Goal: Find specific page/section: Find specific page/section

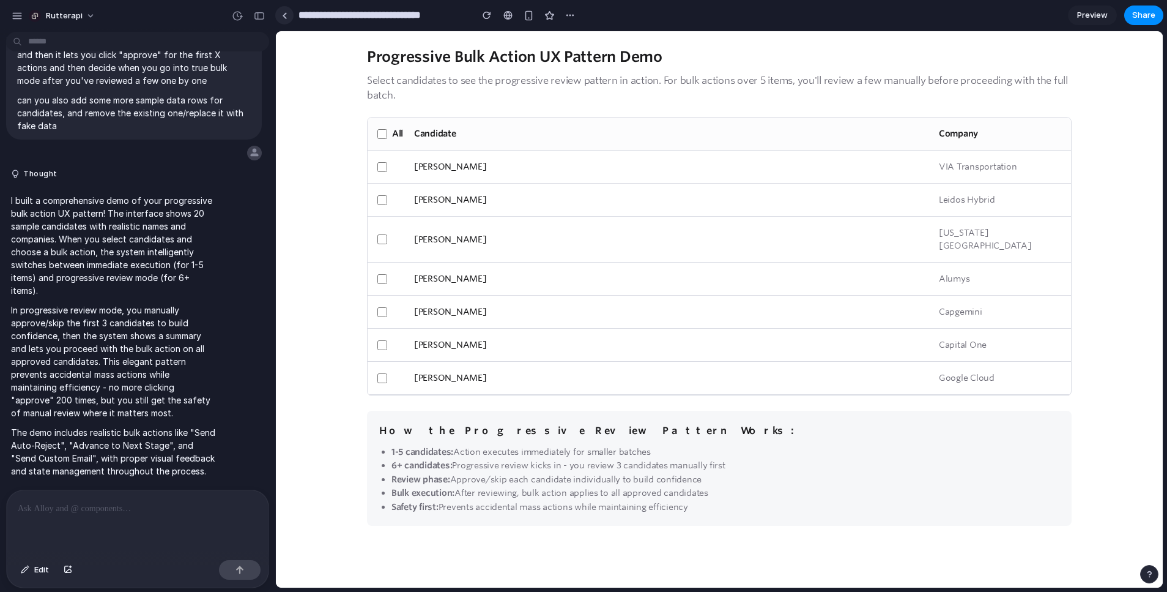
click at [286, 17] on div at bounding box center [285, 15] width 6 height 7
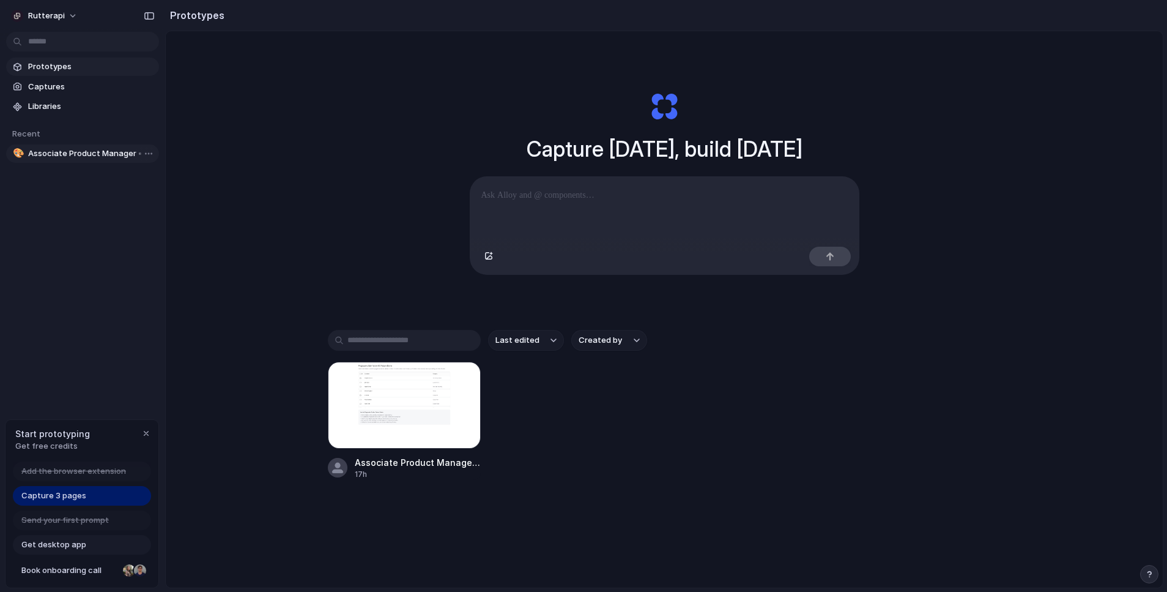
click at [35, 154] on span "Associate Product Manager • [PERSON_NAME]" at bounding box center [91, 153] width 126 height 12
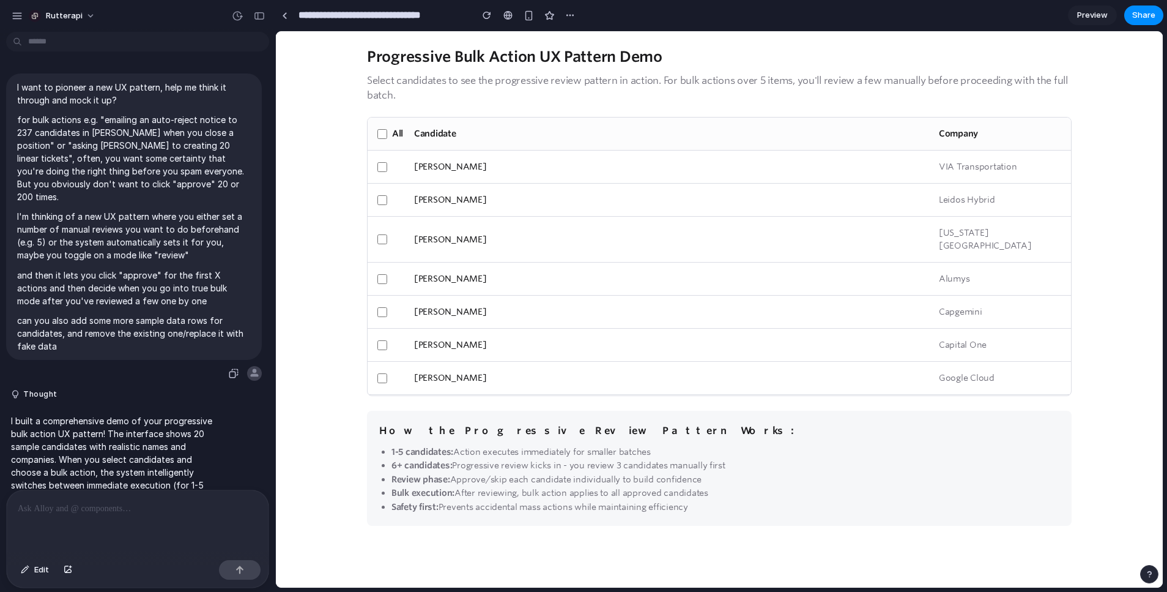
click at [105, 188] on p "for bulk actions e.g. "emailing an auto-reject notice to 237 candidates in [PER…" at bounding box center [134, 158] width 234 height 90
click at [236, 314] on p "can you also add some more sample data rows for candidates, and remove the exis…" at bounding box center [134, 333] width 234 height 39
click at [239, 15] on div "button" at bounding box center [237, 15] width 11 height 11
click at [146, 61] on span "Current" at bounding box center [157, 61] width 133 height 11
click at [53, 10] on div "v1 Current" at bounding box center [583, 296] width 1167 height 592
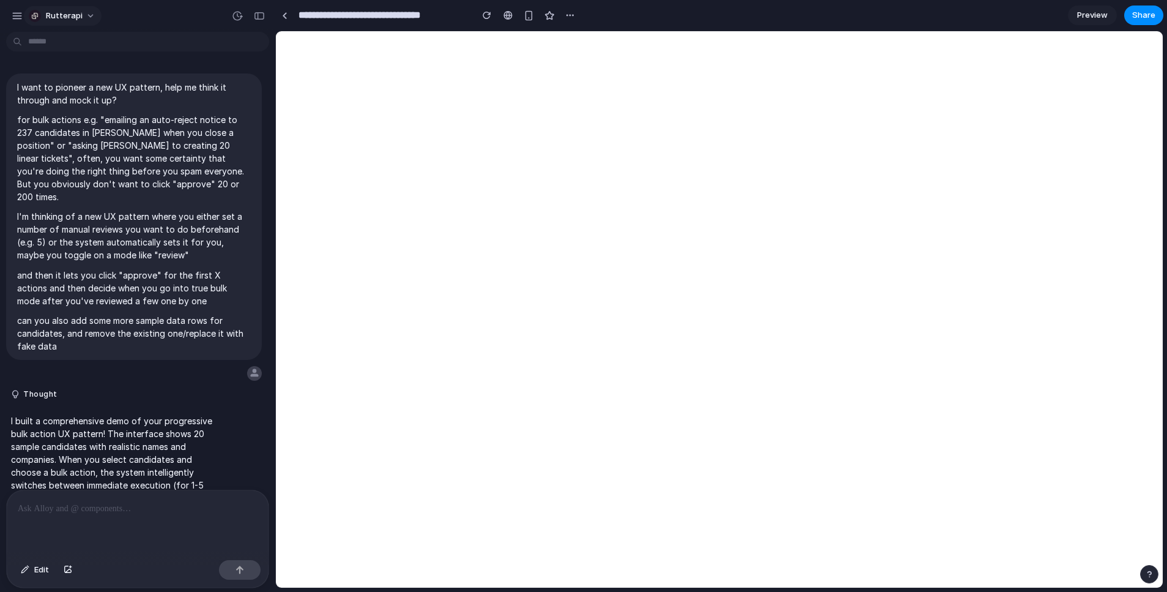
click at [53, 15] on span "rutterapi" at bounding box center [64, 16] width 37 height 12
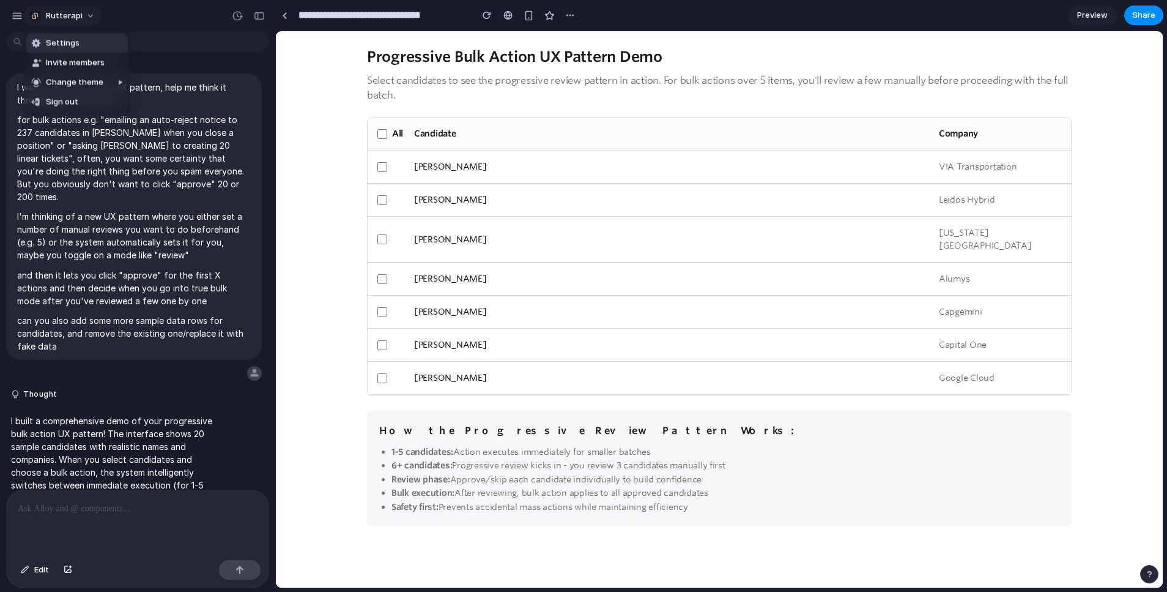
click at [53, 15] on div "Settings Invite members Change theme Sign out" at bounding box center [583, 296] width 1167 height 592
click at [23, 18] on button "button" at bounding box center [17, 16] width 18 height 18
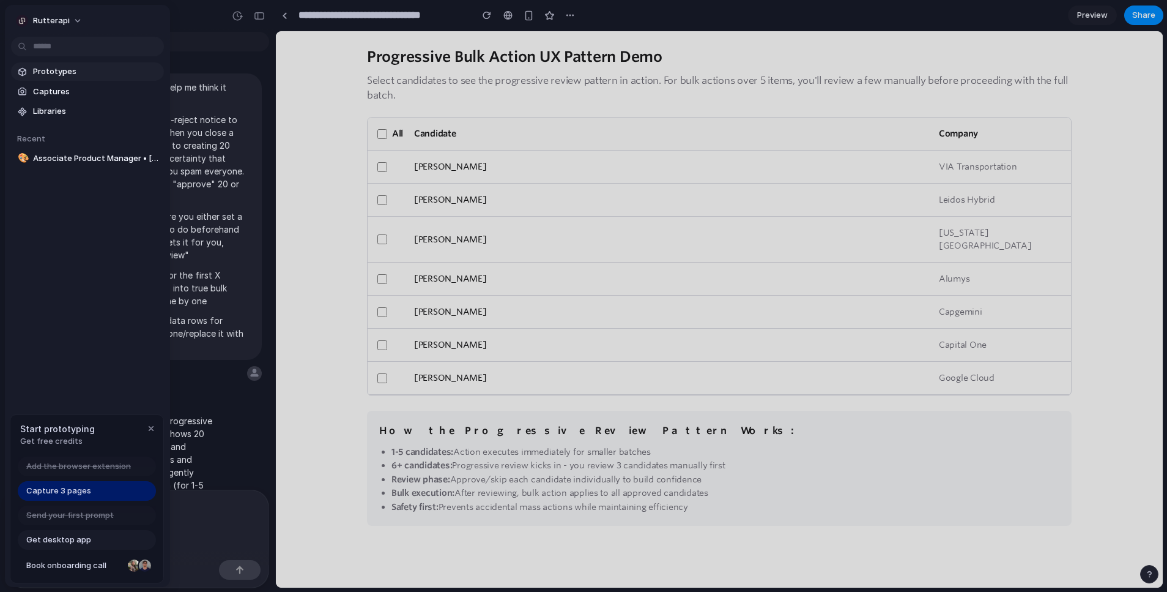
click at [45, 70] on span "Prototypes" at bounding box center [96, 71] width 126 height 12
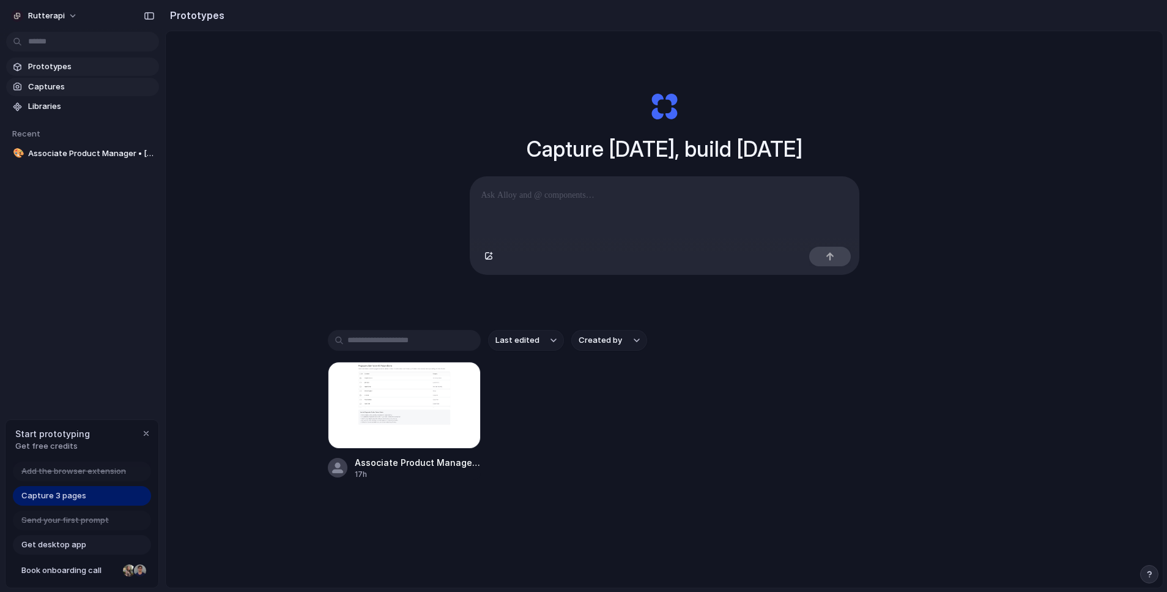
click at [35, 89] on span "Captures" at bounding box center [91, 87] width 126 height 12
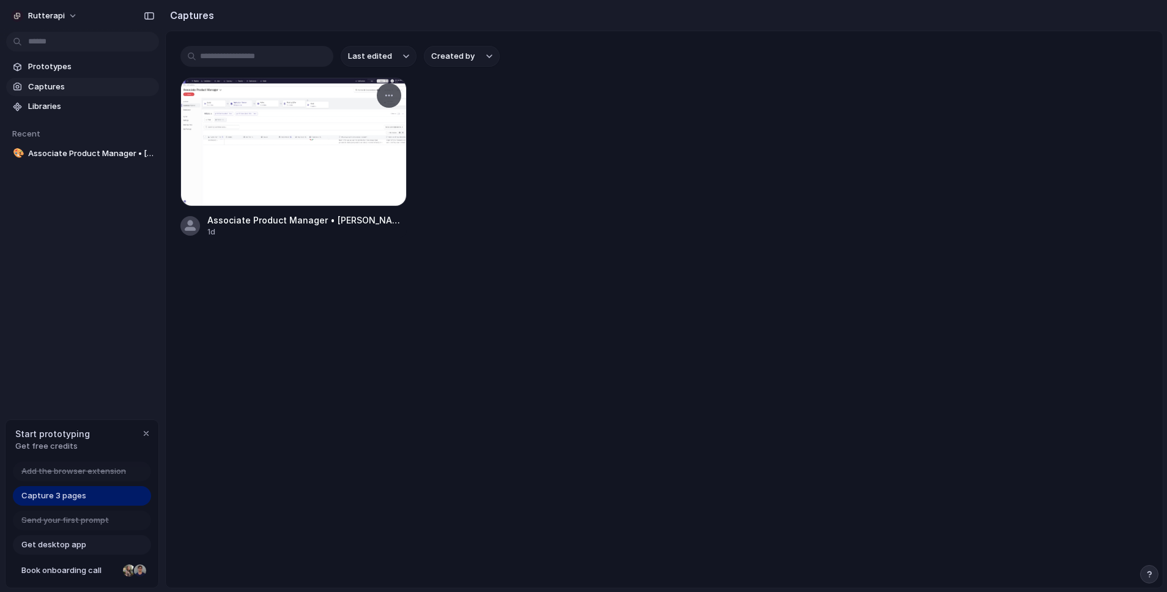
click at [318, 135] on div at bounding box center [293, 142] width 226 height 128
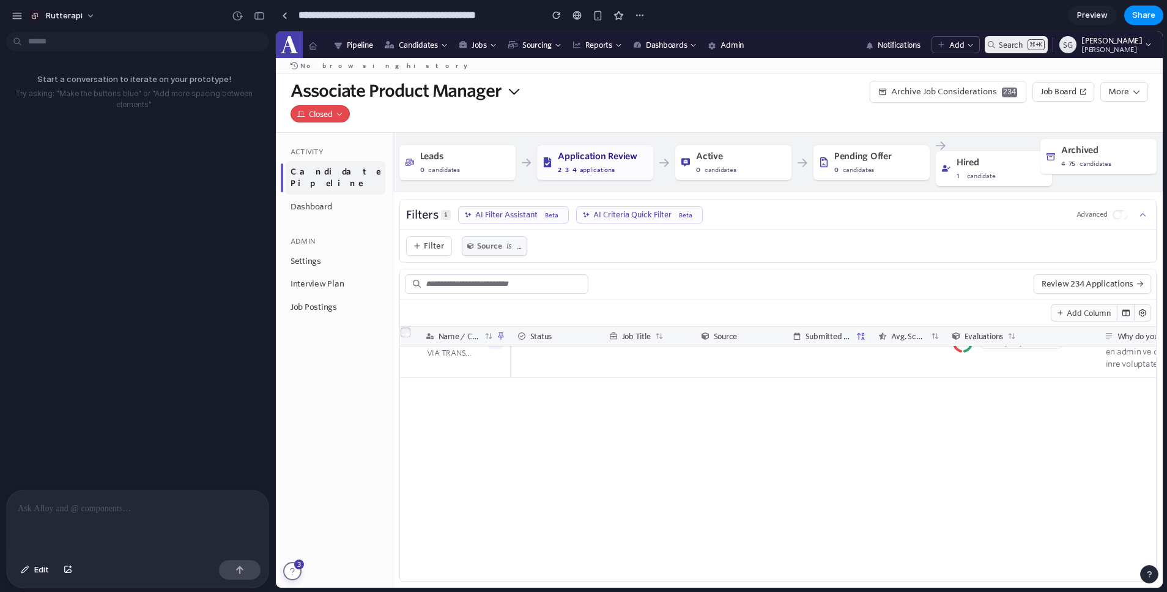
click at [110, 74] on p "Start a conversation to iterate on your prototype!" at bounding box center [134, 79] width 258 height 12
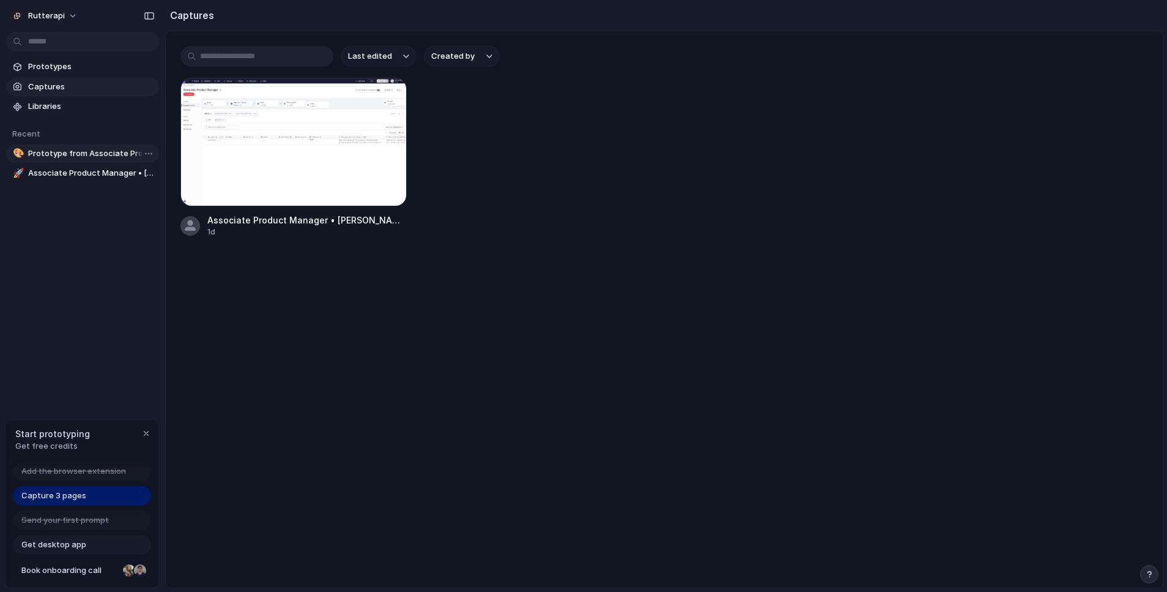
click at [64, 155] on span "Prototype from Associate Product Manager • [PERSON_NAME]" at bounding box center [91, 153] width 126 height 12
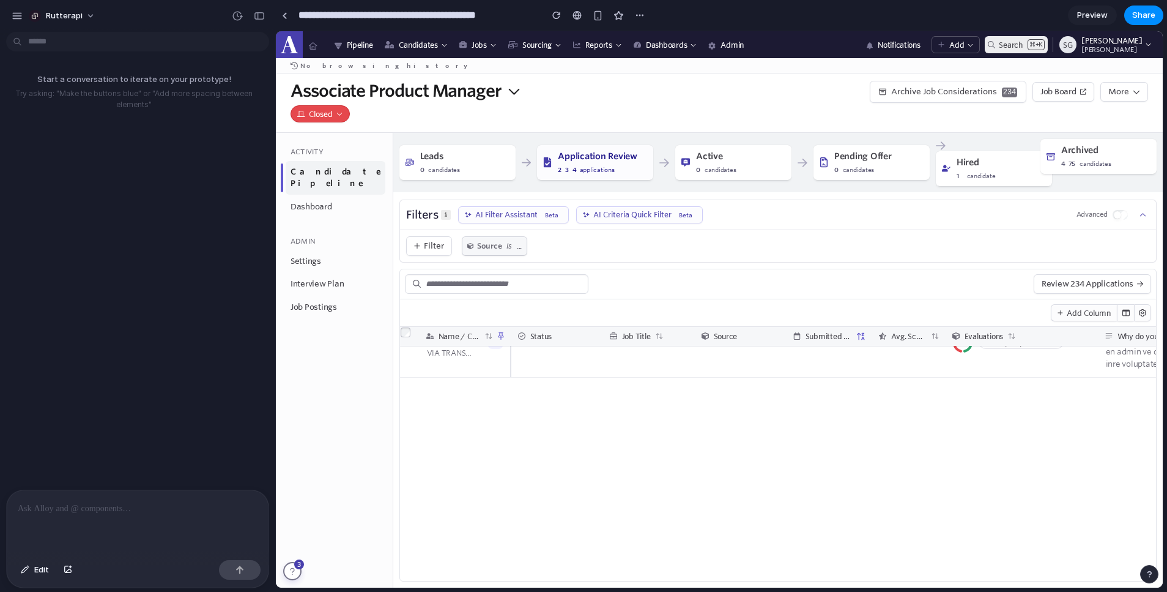
click at [108, 502] on p at bounding box center [138, 508] width 240 height 15
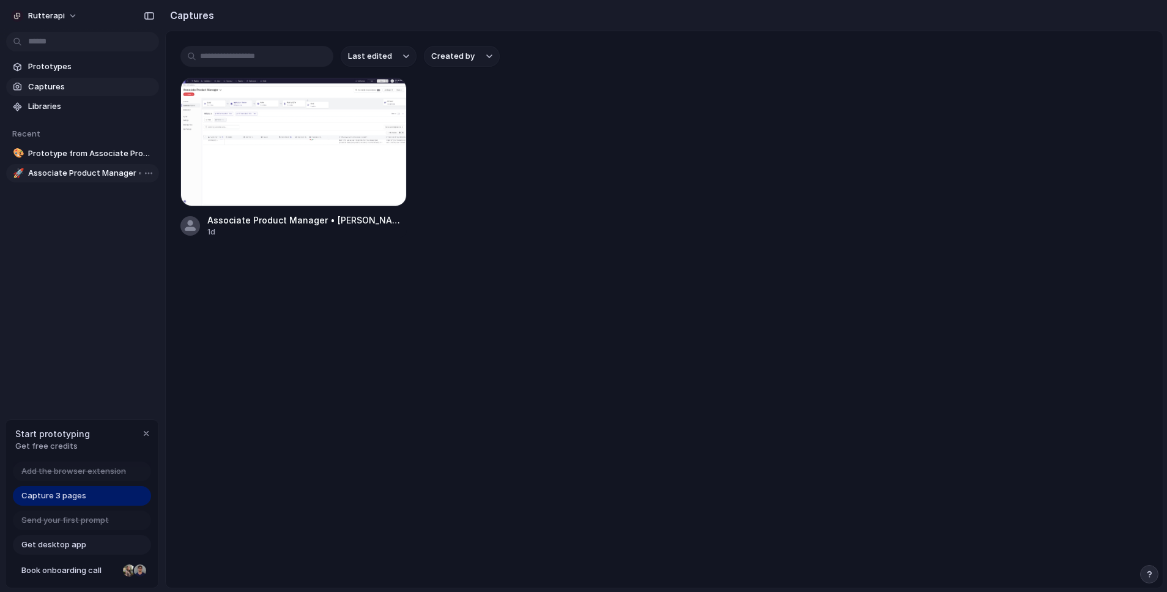
click at [81, 176] on span "Associate Product Manager • [PERSON_NAME]" at bounding box center [91, 173] width 126 height 12
